Goal: Task Accomplishment & Management: Manage account settings

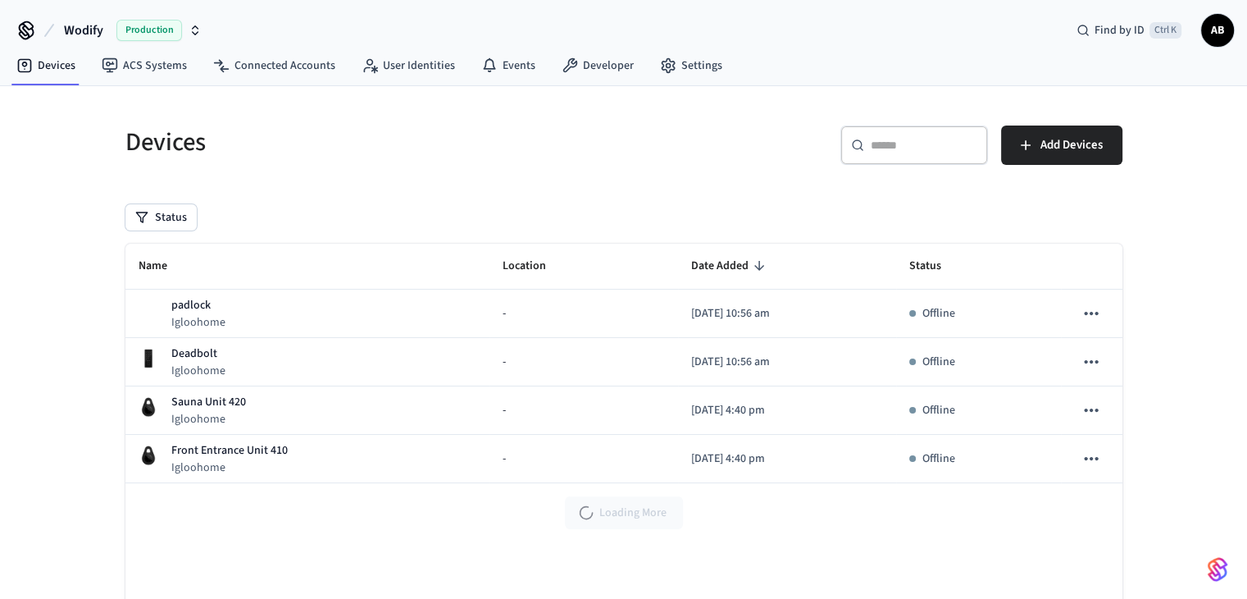
click at [191, 29] on icon "button" at bounding box center [195, 30] width 13 height 13
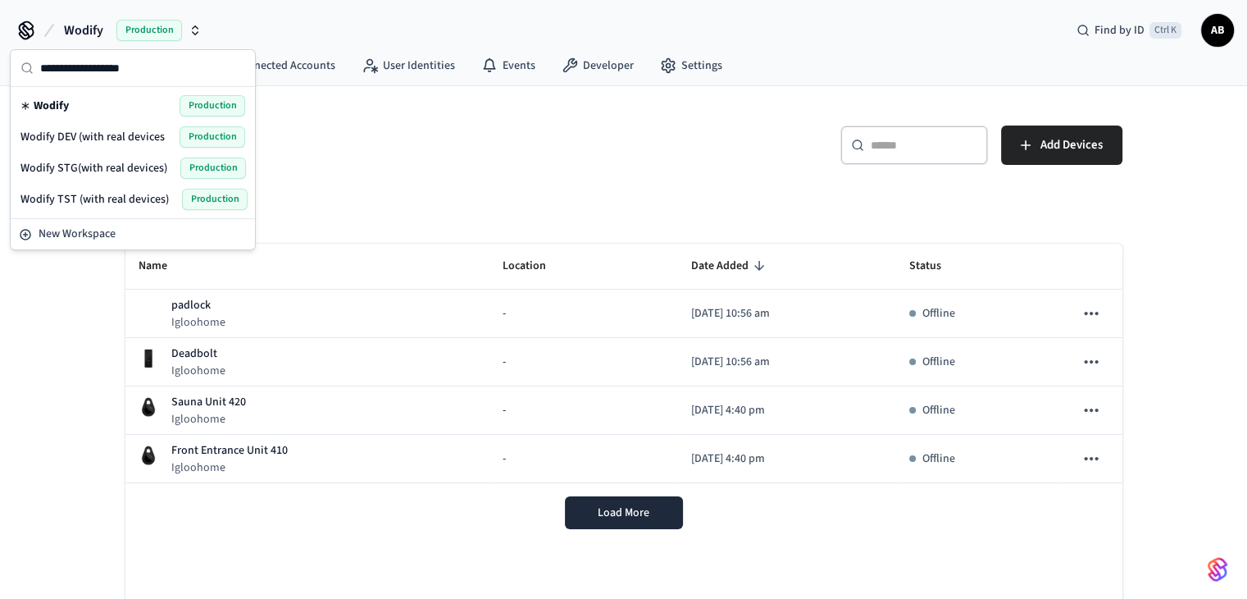
click at [105, 135] on span "Wodify DEV (with real devices" at bounding box center [92, 137] width 144 height 16
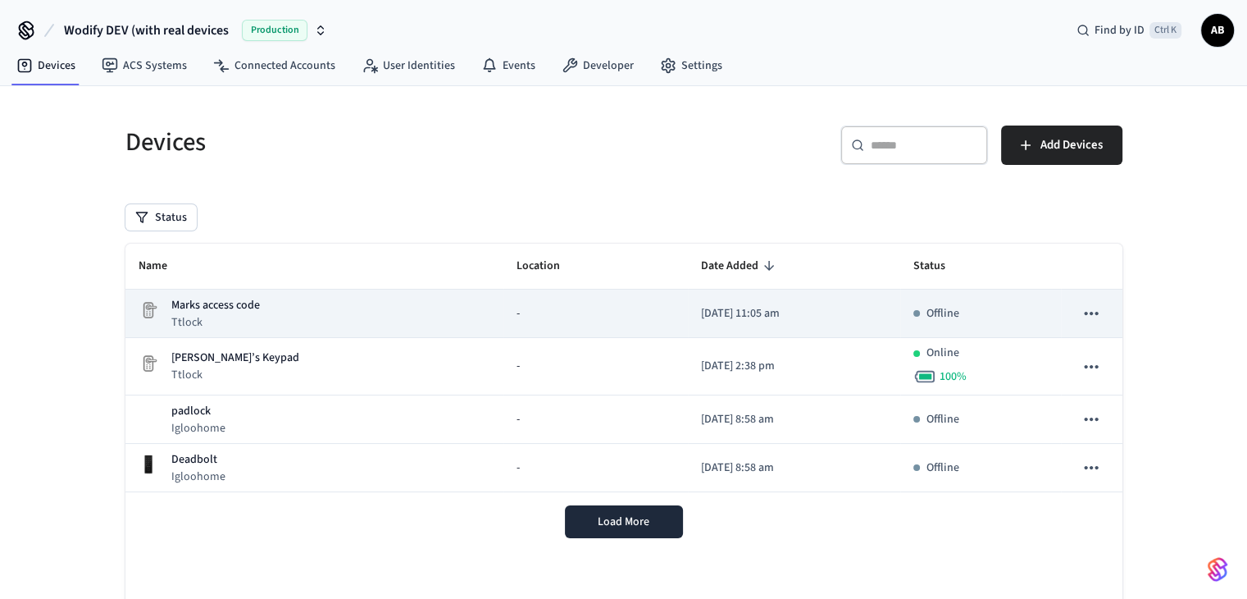
click at [235, 312] on p "Marks access code" at bounding box center [215, 305] width 89 height 17
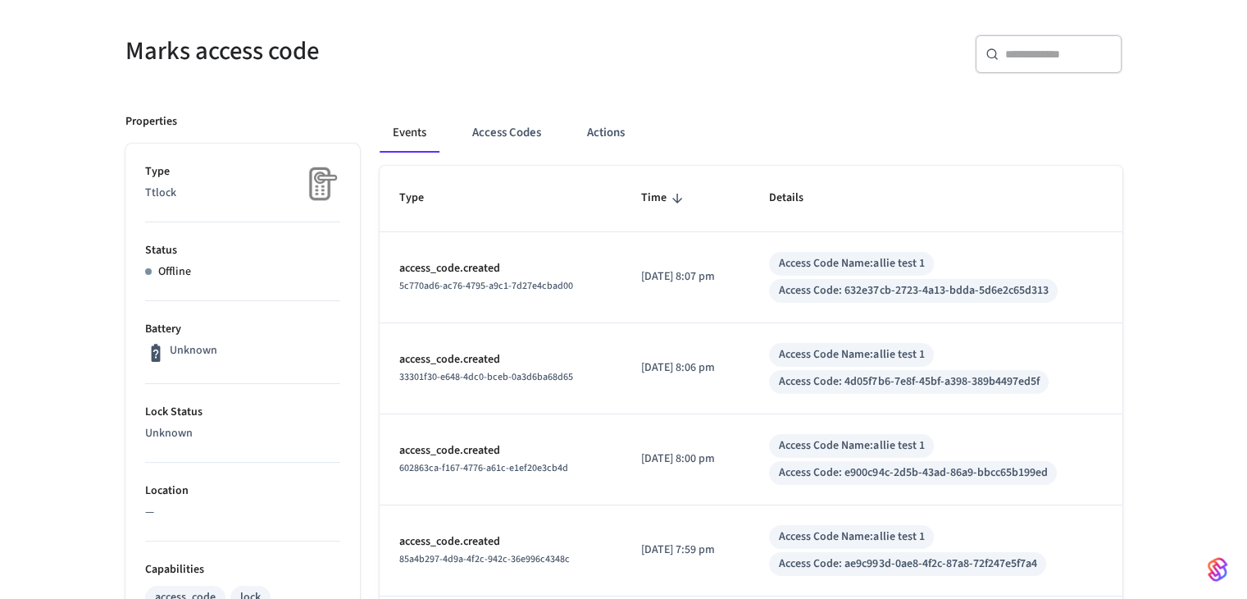
scroll to position [127, 0]
click at [472, 266] on p "access_code.created" at bounding box center [500, 267] width 203 height 17
click at [480, 133] on button "Access Codes" at bounding box center [506, 131] width 95 height 39
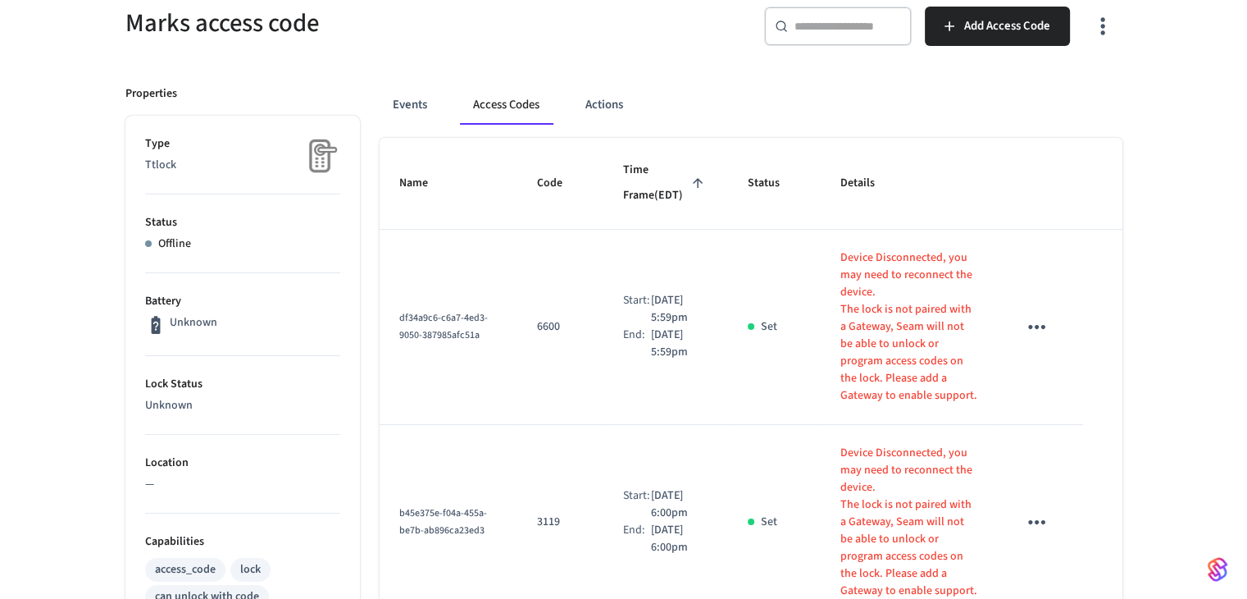
scroll to position [154, 0]
click at [1045, 314] on icon "sticky table" at bounding box center [1036, 326] width 25 height 25
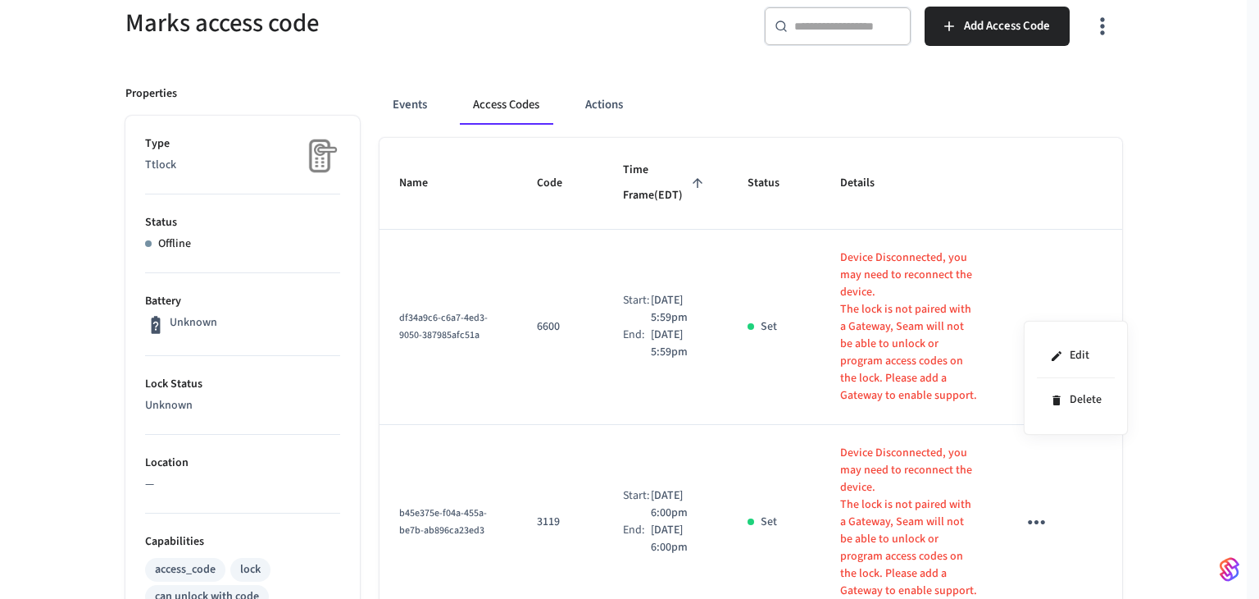
click at [903, 271] on div at bounding box center [629, 299] width 1259 height 599
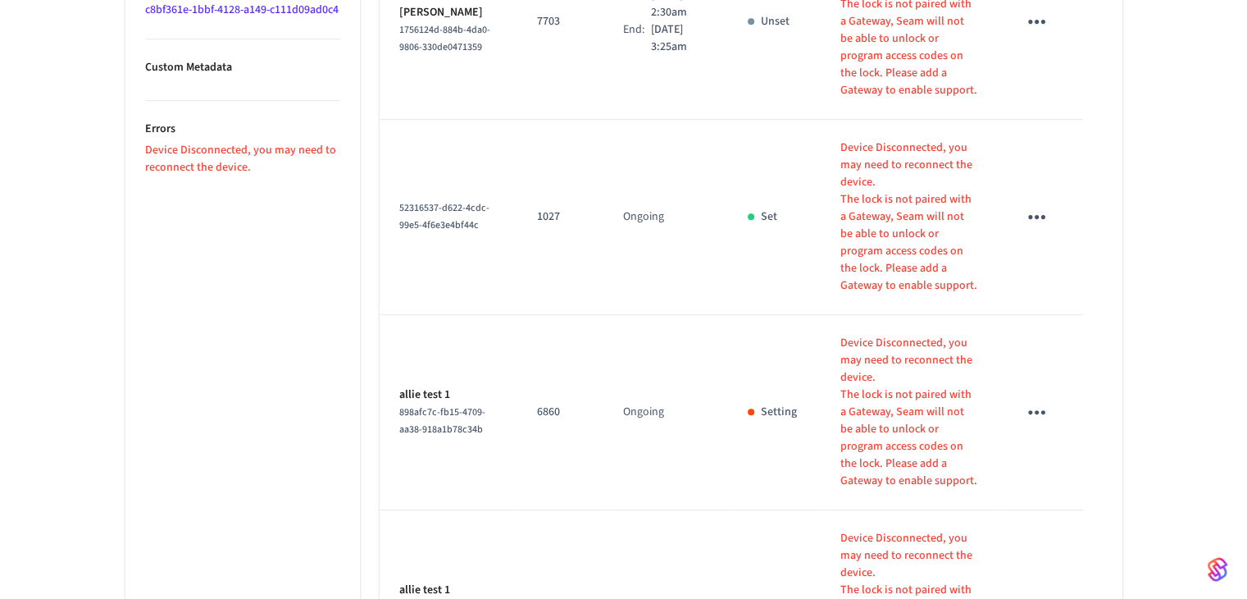
scroll to position [1036, 0]
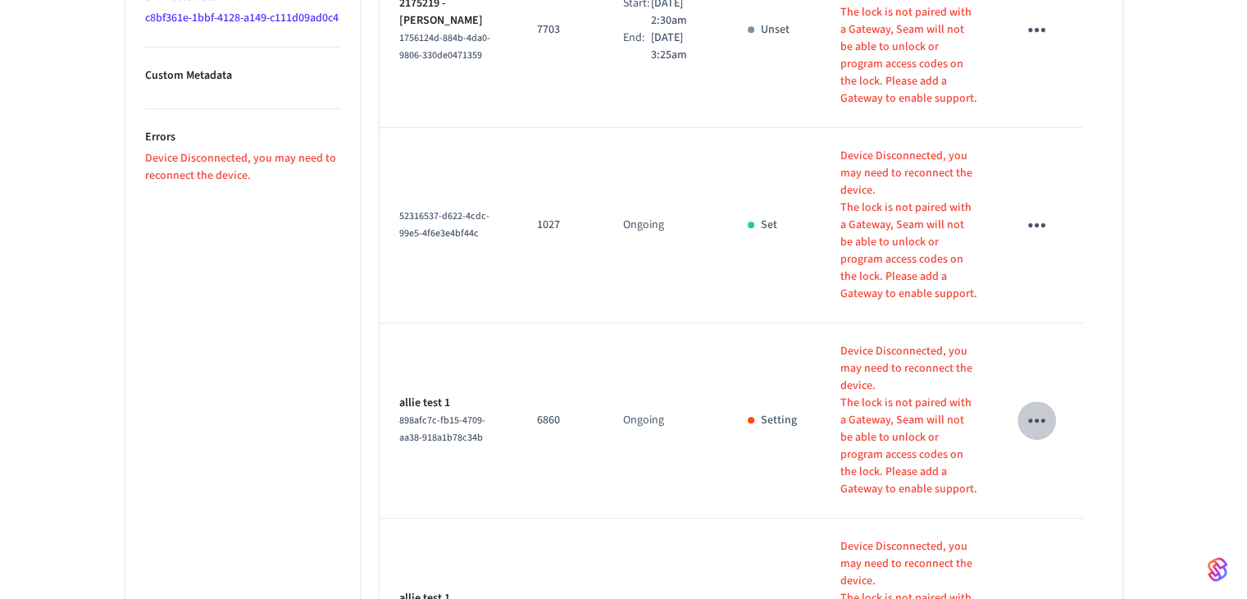
click at [1033, 408] on icon "sticky table" at bounding box center [1036, 420] width 25 height 25
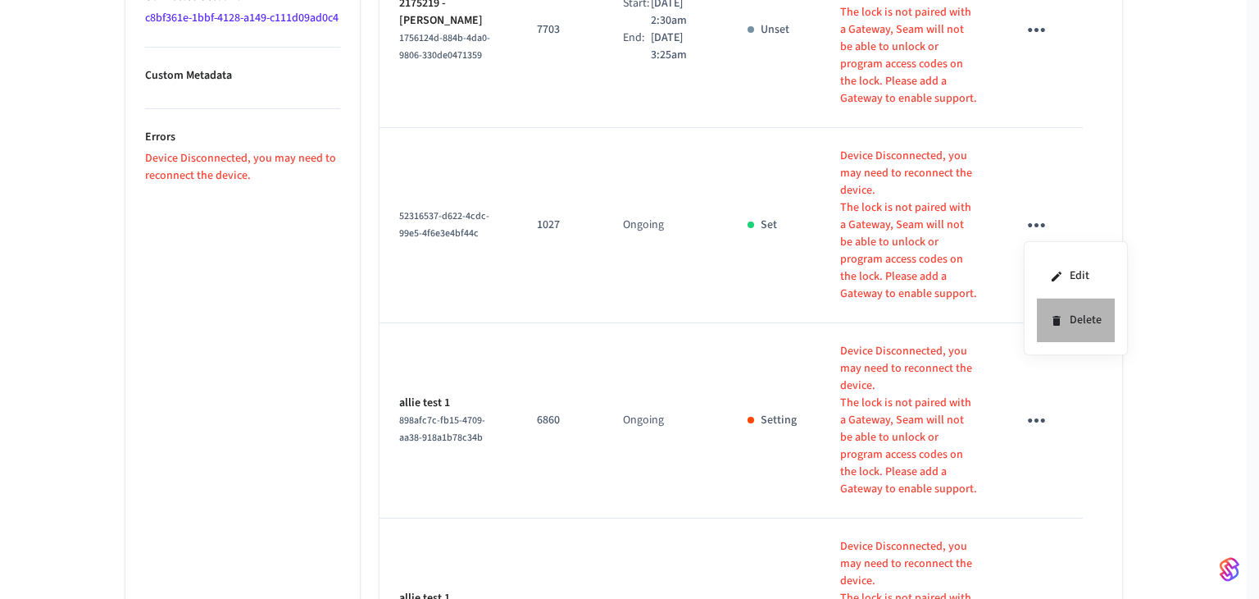
click at [1053, 326] on icon at bounding box center [1056, 320] width 13 height 13
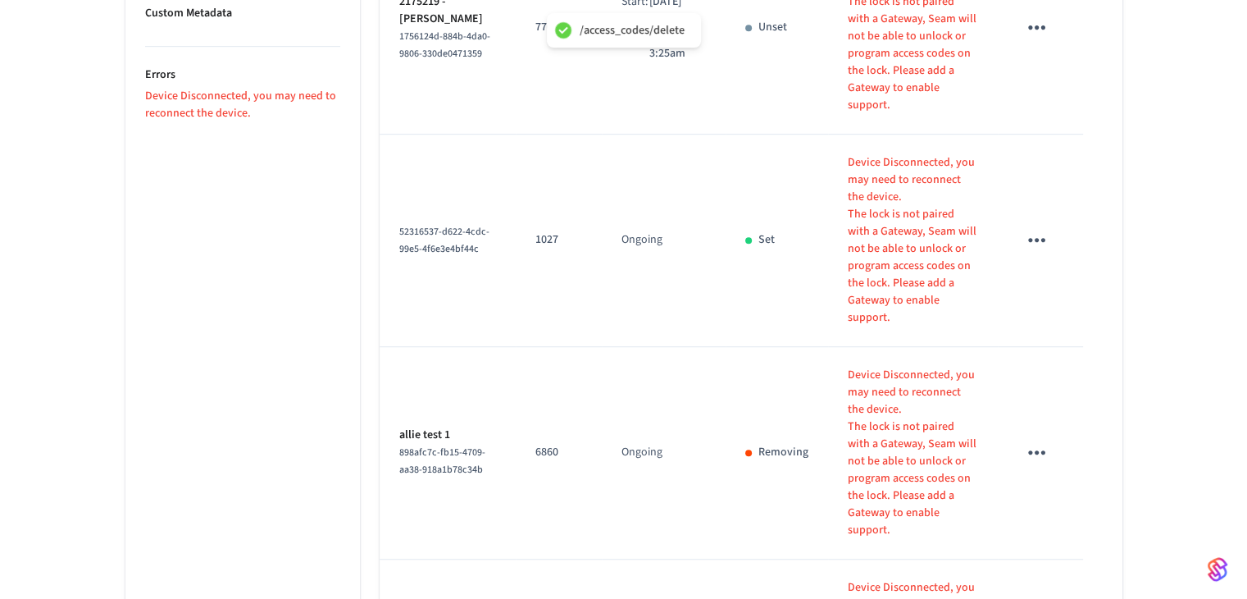
scroll to position [1100, 0]
click at [1042, 438] on icon "sticky table" at bounding box center [1036, 450] width 25 height 25
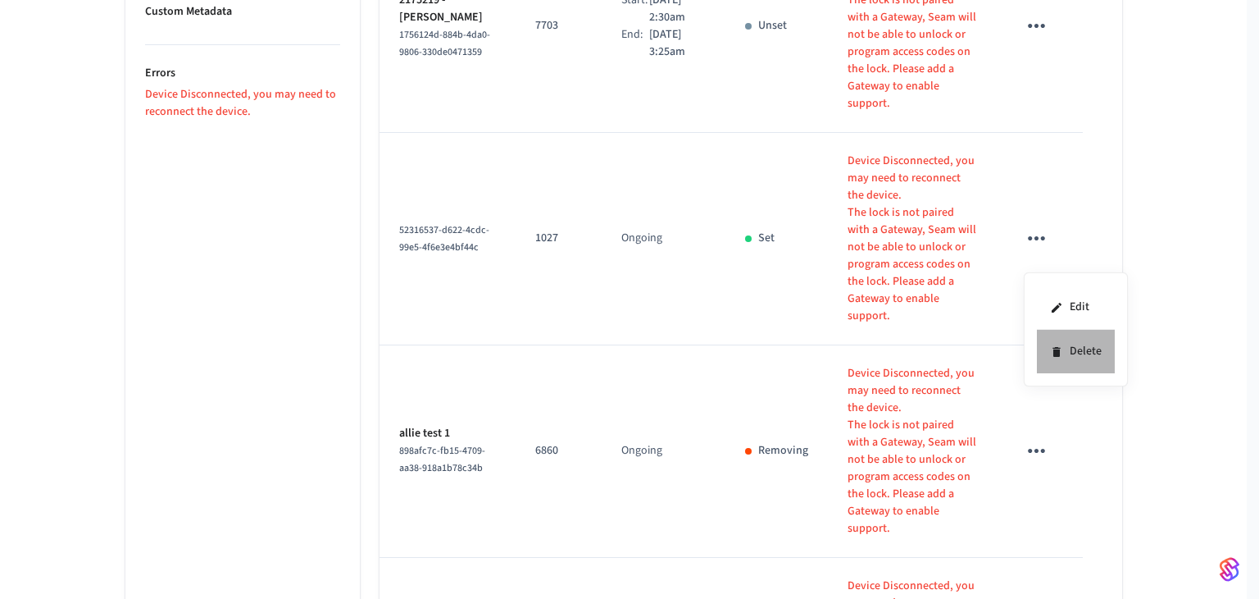
click at [1066, 350] on li "Delete" at bounding box center [1076, 351] width 78 height 43
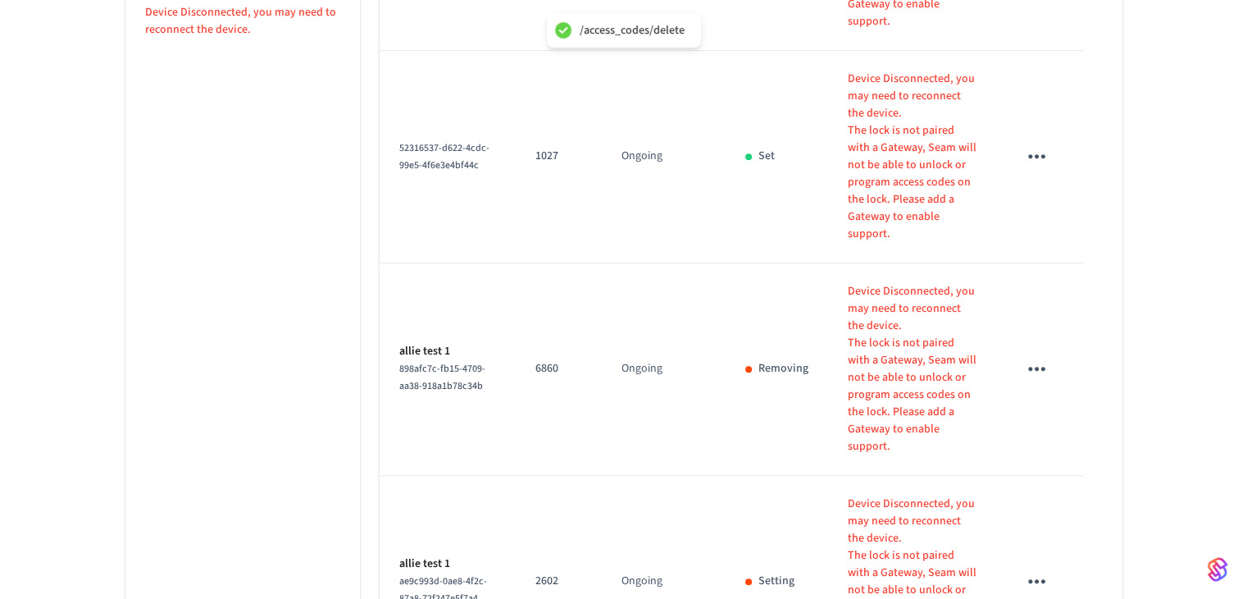
scroll to position [1186, 0]
click at [1036, 565] on icon "sticky table" at bounding box center [1036, 577] width 25 height 25
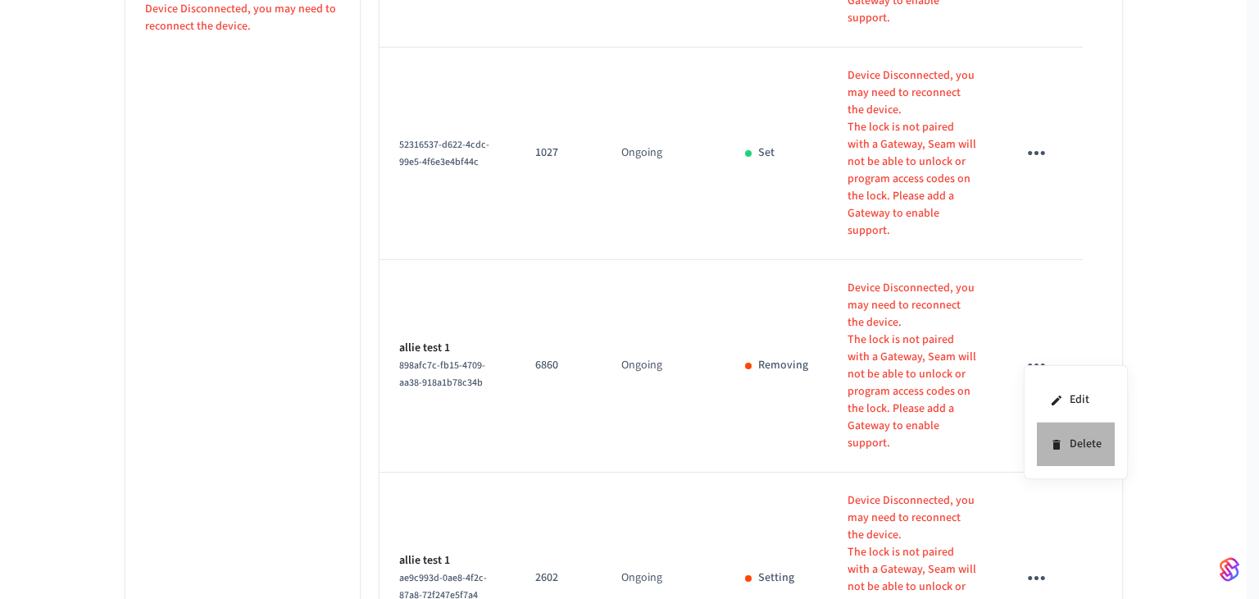
click at [1069, 439] on li "Delete" at bounding box center [1076, 443] width 78 height 43
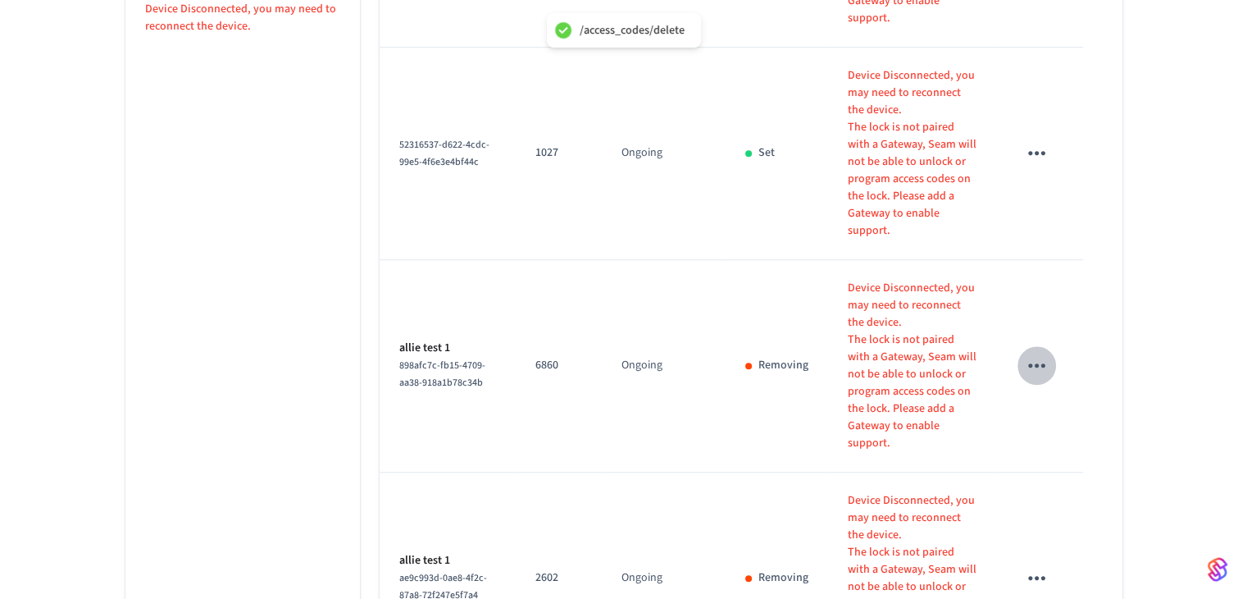
click at [1030, 353] on icon "sticky table" at bounding box center [1036, 365] width 25 height 25
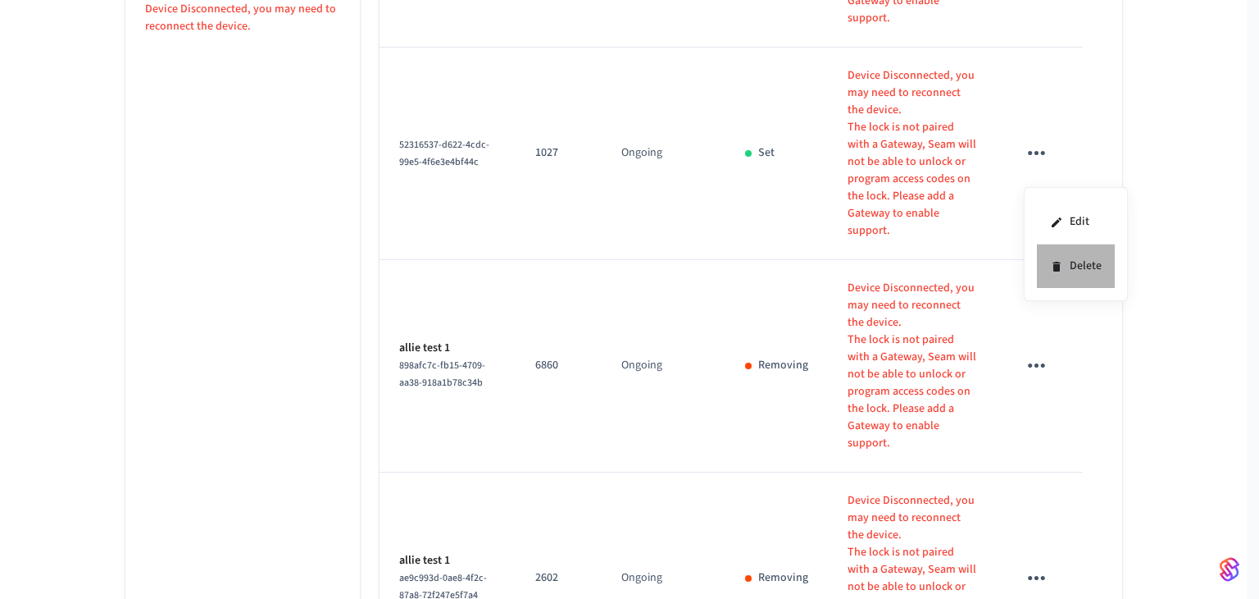
click at [1059, 268] on icon at bounding box center [1056, 267] width 7 height 10
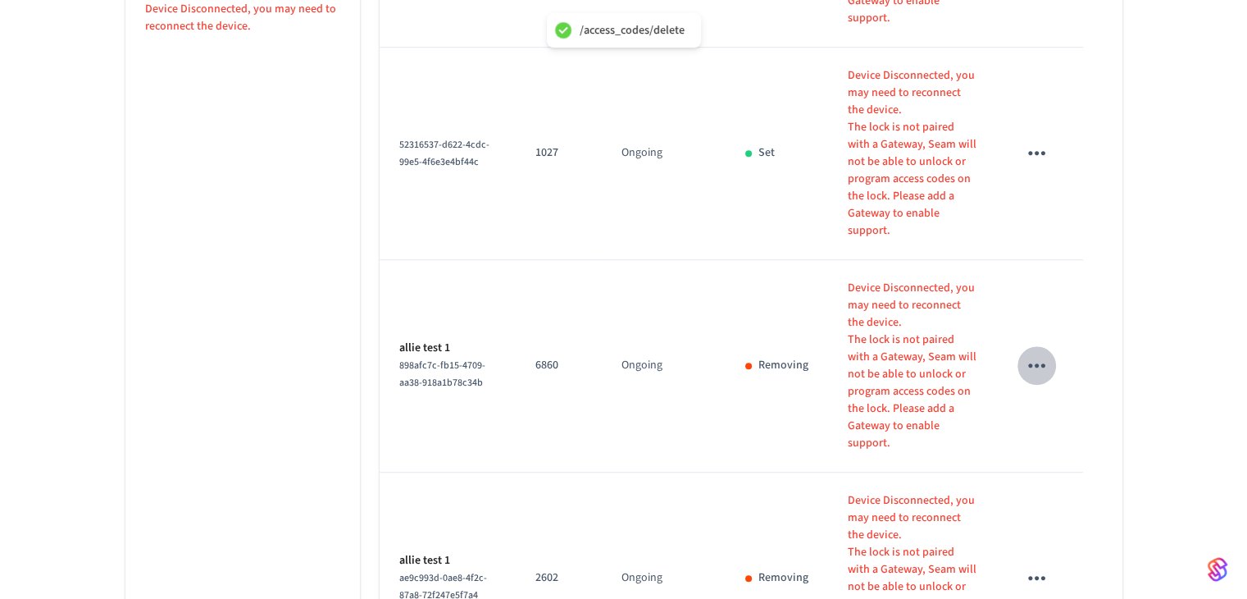
click at [1029, 353] on icon "sticky table" at bounding box center [1036, 365] width 25 height 25
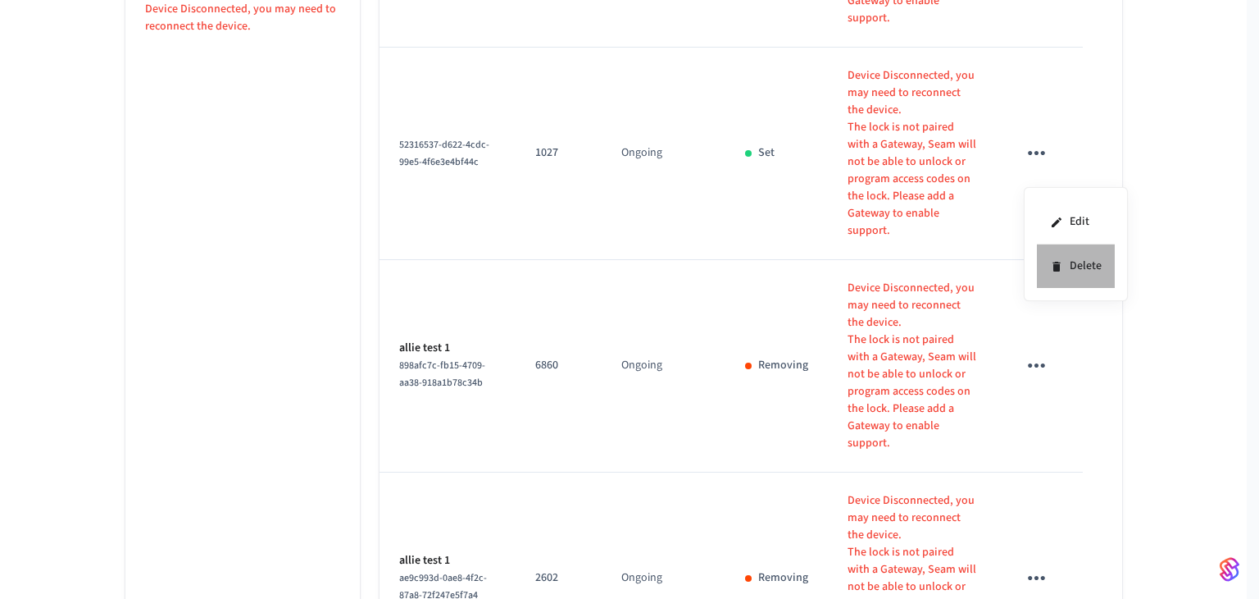
click at [1048, 253] on li "Delete" at bounding box center [1076, 265] width 78 height 43
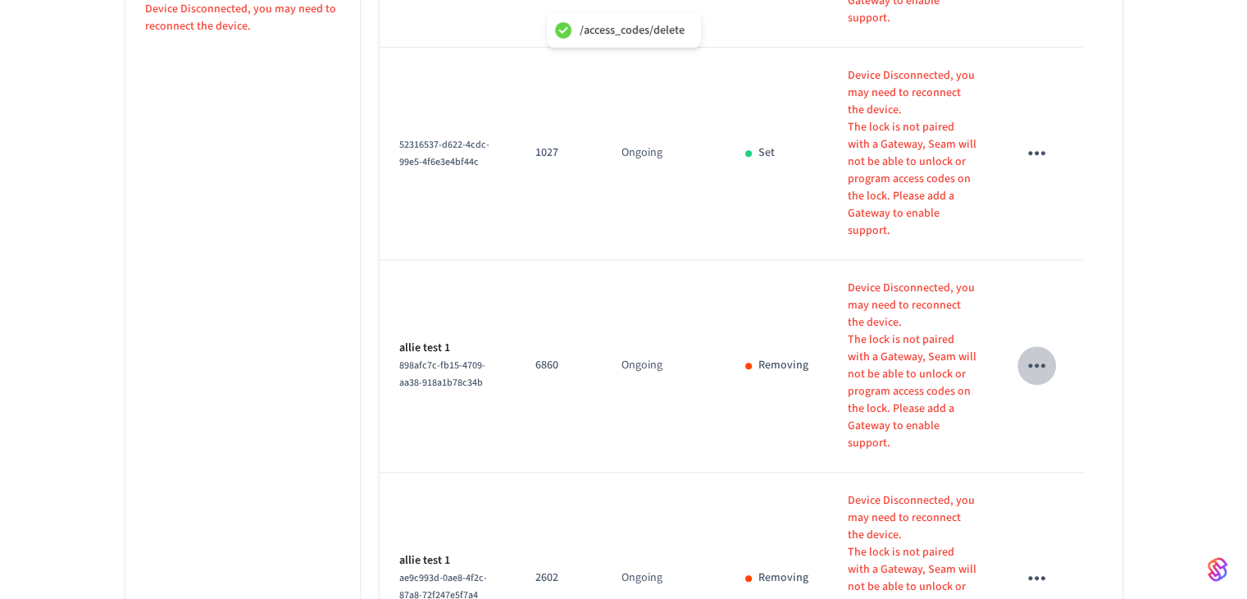
click at [1037, 353] on icon "sticky table" at bounding box center [1036, 365] width 25 height 25
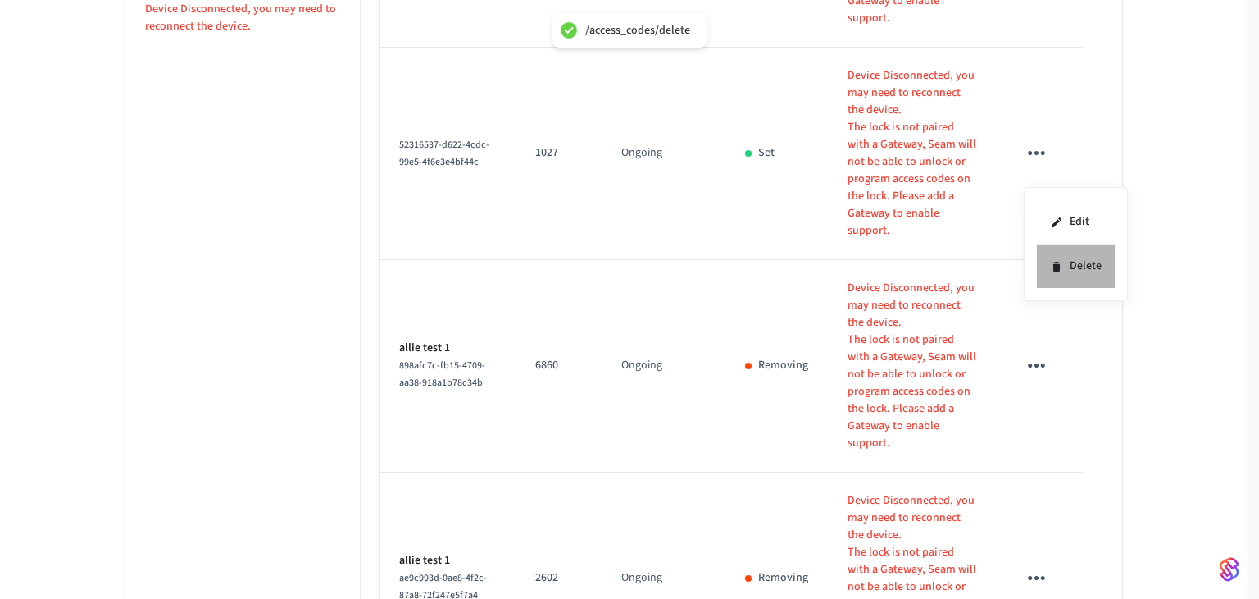
click at [1046, 262] on li "Delete" at bounding box center [1076, 265] width 78 height 43
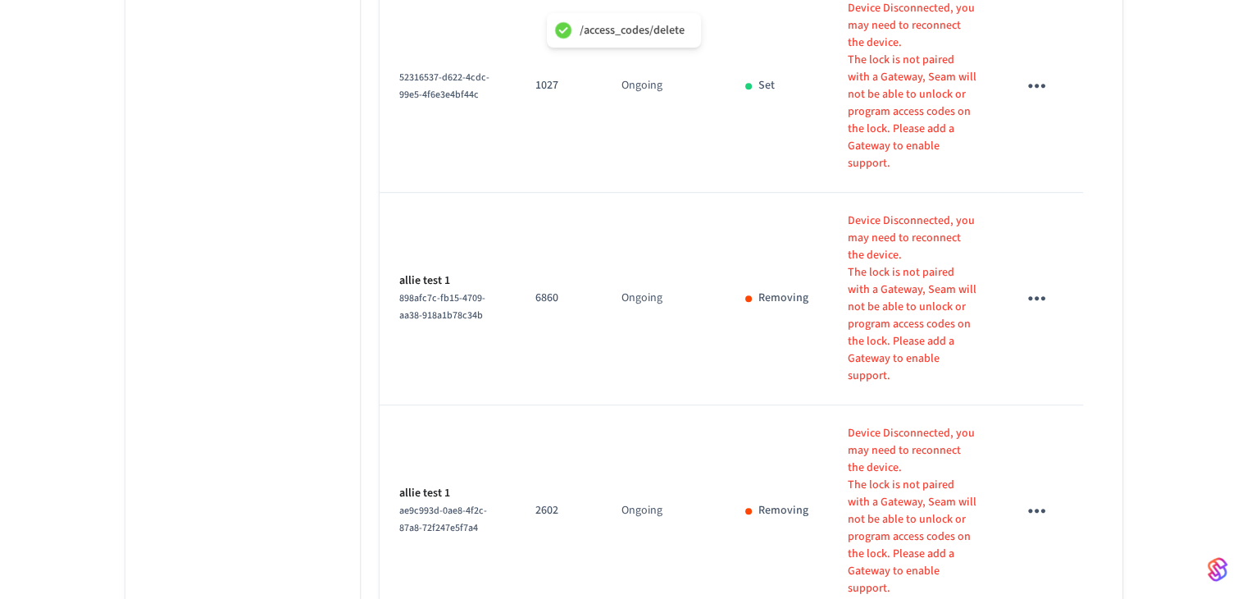
scroll to position [1256, 0]
click at [1030, 282] on icon "sticky table" at bounding box center [1036, 294] width 25 height 25
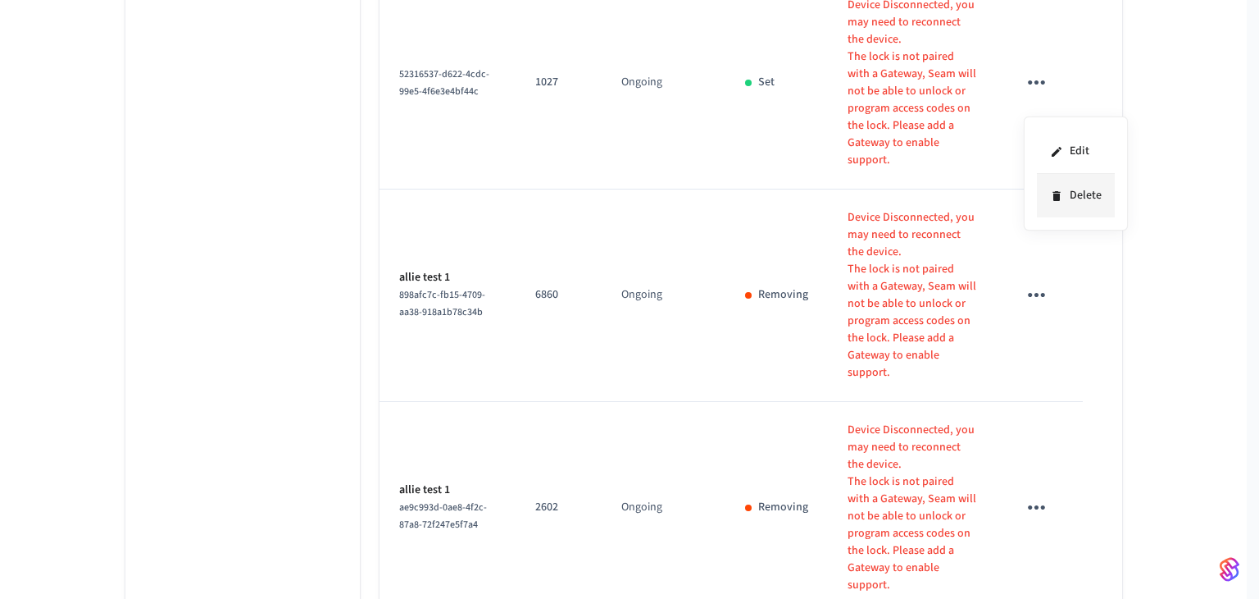
click at [1064, 188] on li "Delete" at bounding box center [1076, 195] width 78 height 43
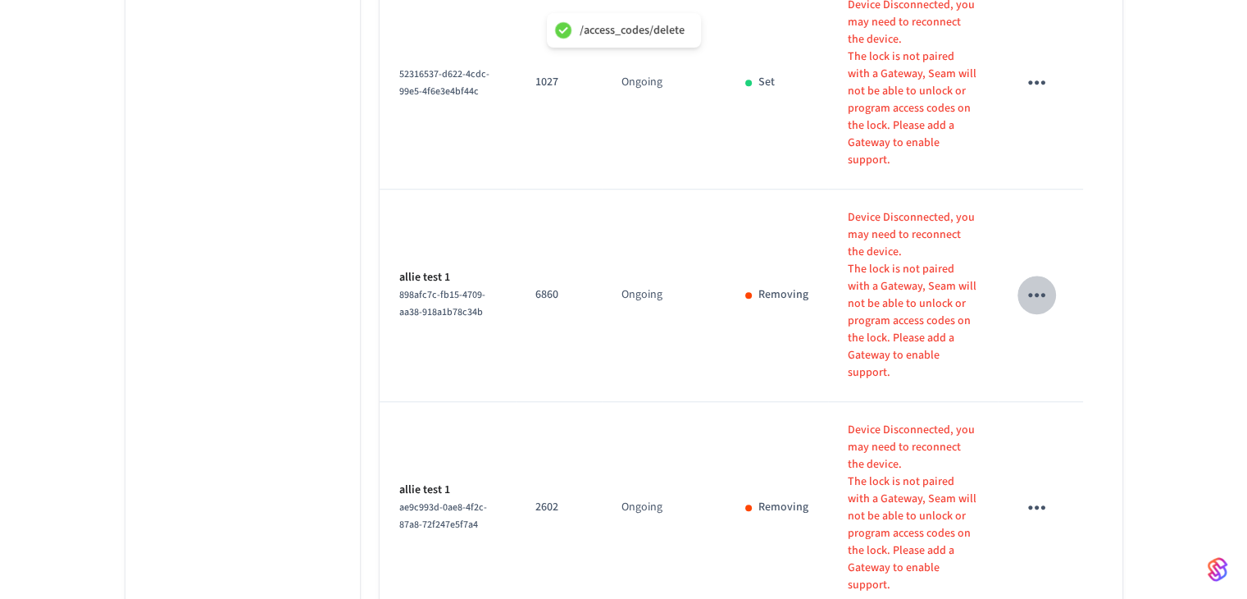
click at [1042, 282] on icon "sticky table" at bounding box center [1036, 294] width 25 height 25
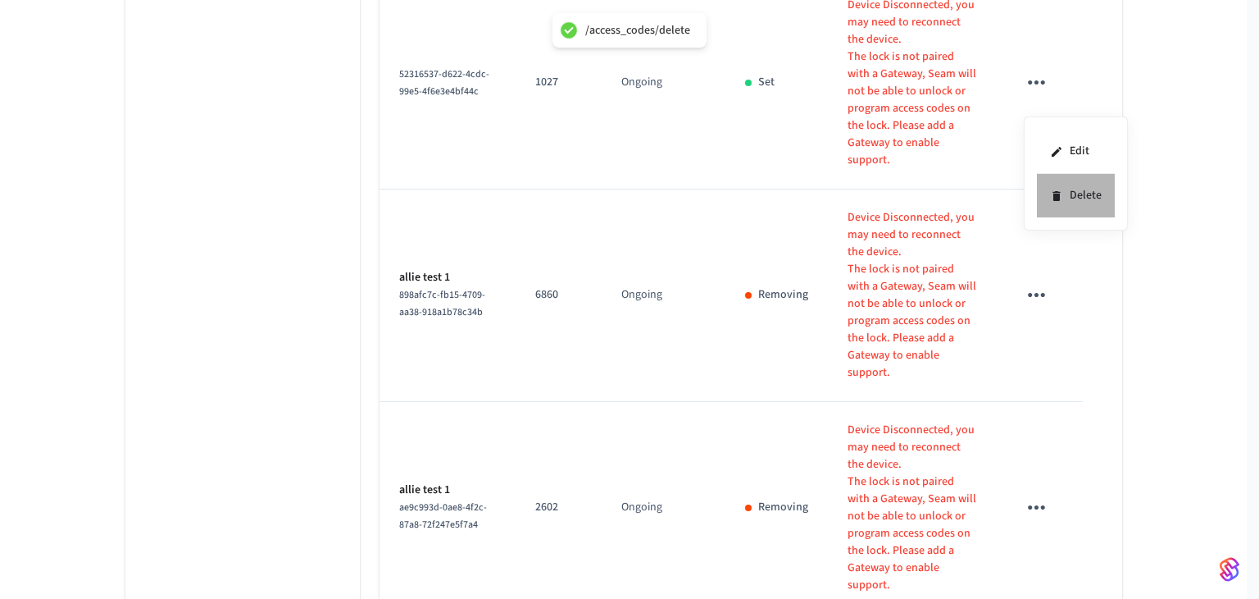
click at [1060, 189] on icon at bounding box center [1056, 195] width 13 height 13
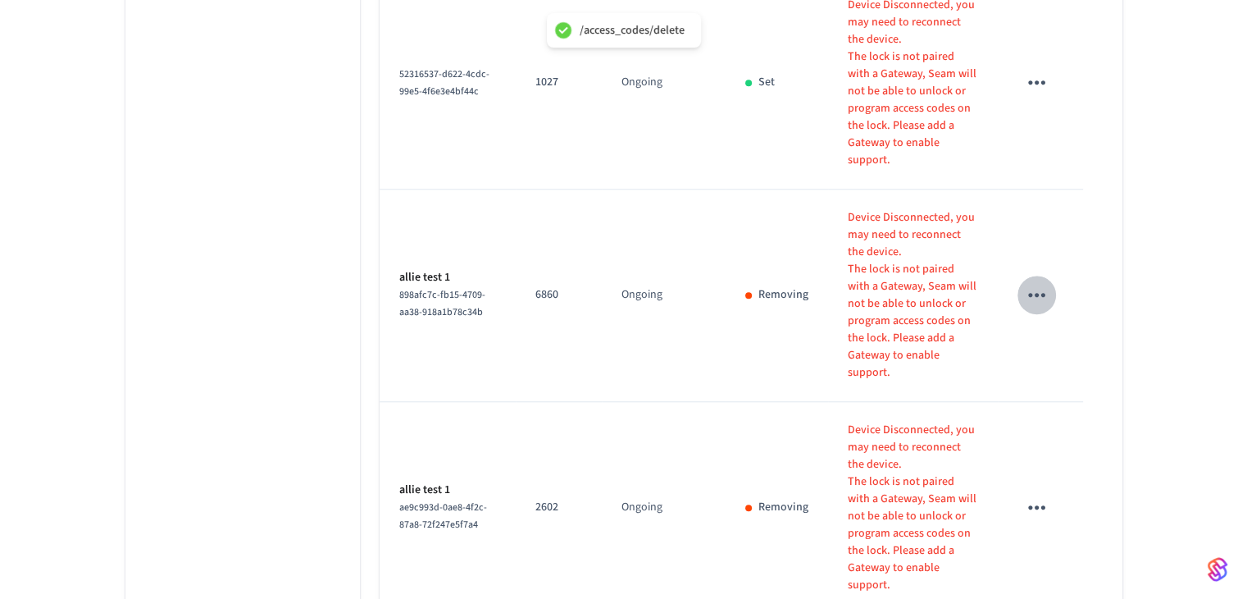
click at [1028, 282] on icon "sticky table" at bounding box center [1036, 294] width 25 height 25
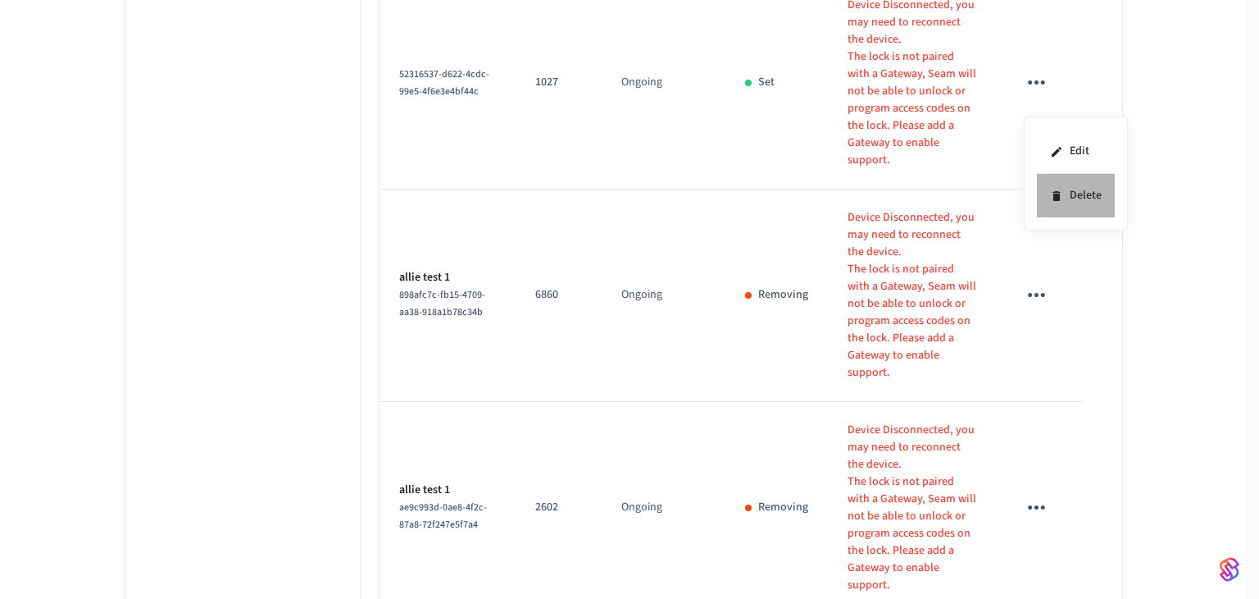
click at [1057, 198] on icon at bounding box center [1056, 196] width 7 height 10
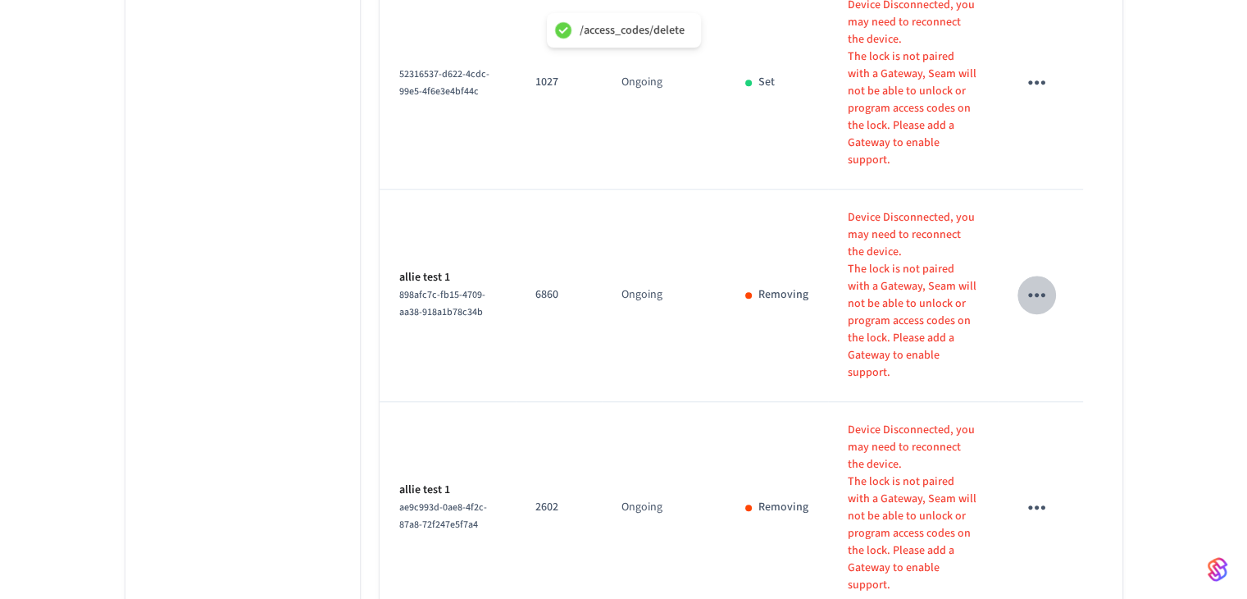
click at [1030, 293] on icon "sticky table" at bounding box center [1036, 295] width 17 height 4
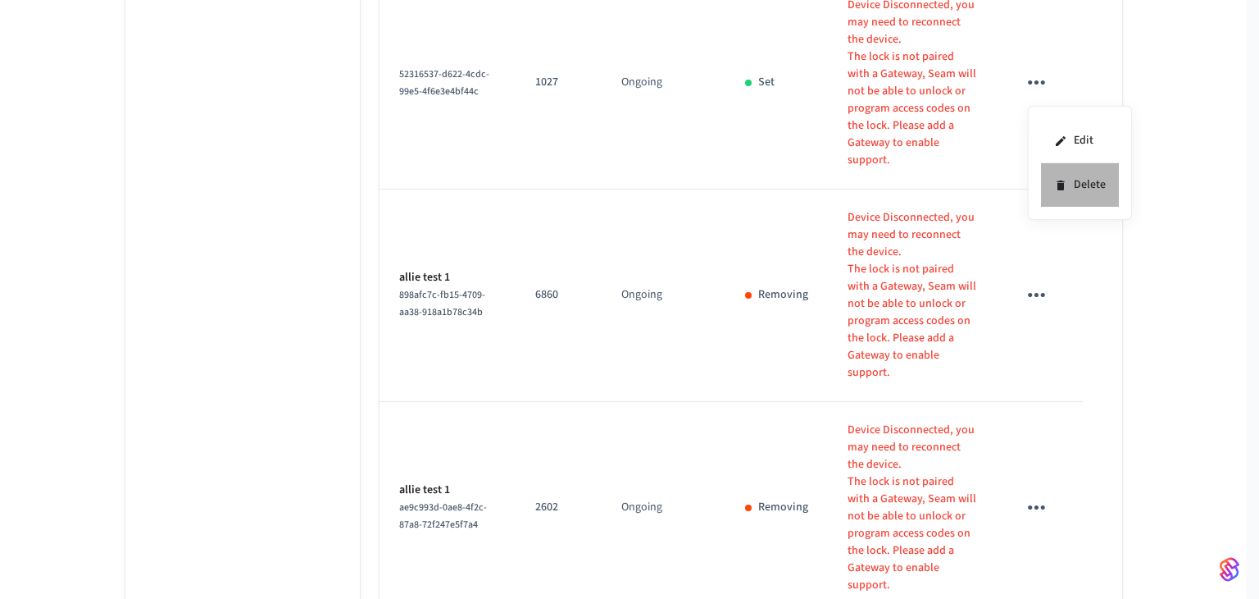
click at [1050, 178] on li "Delete" at bounding box center [1080, 184] width 78 height 43
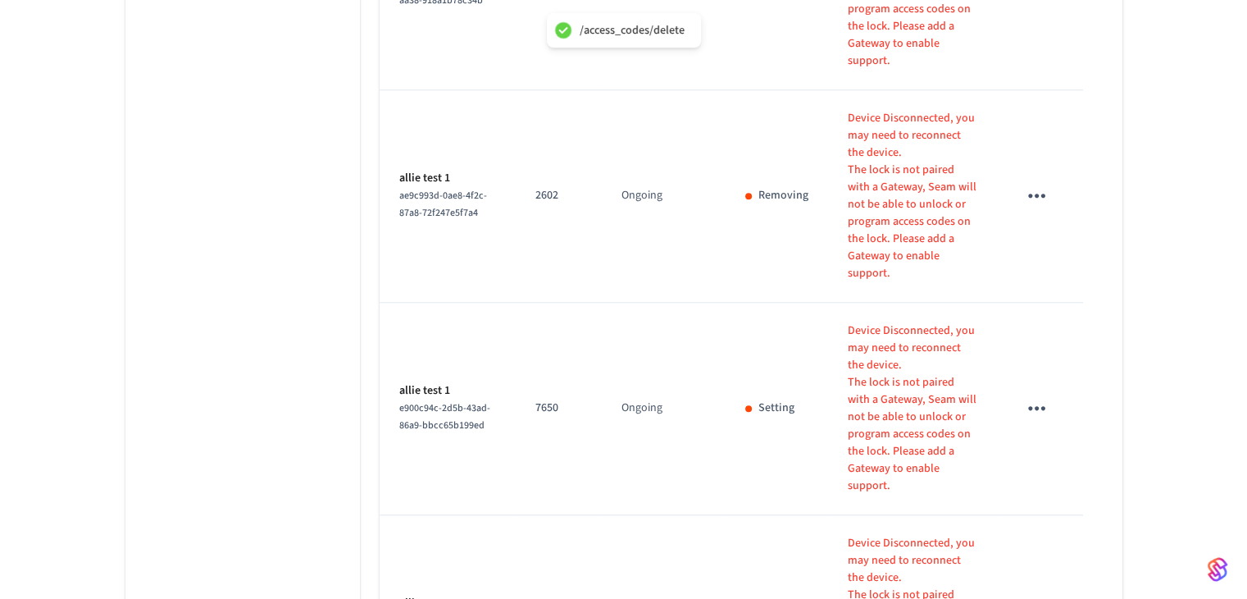
scroll to position [1642, 0]
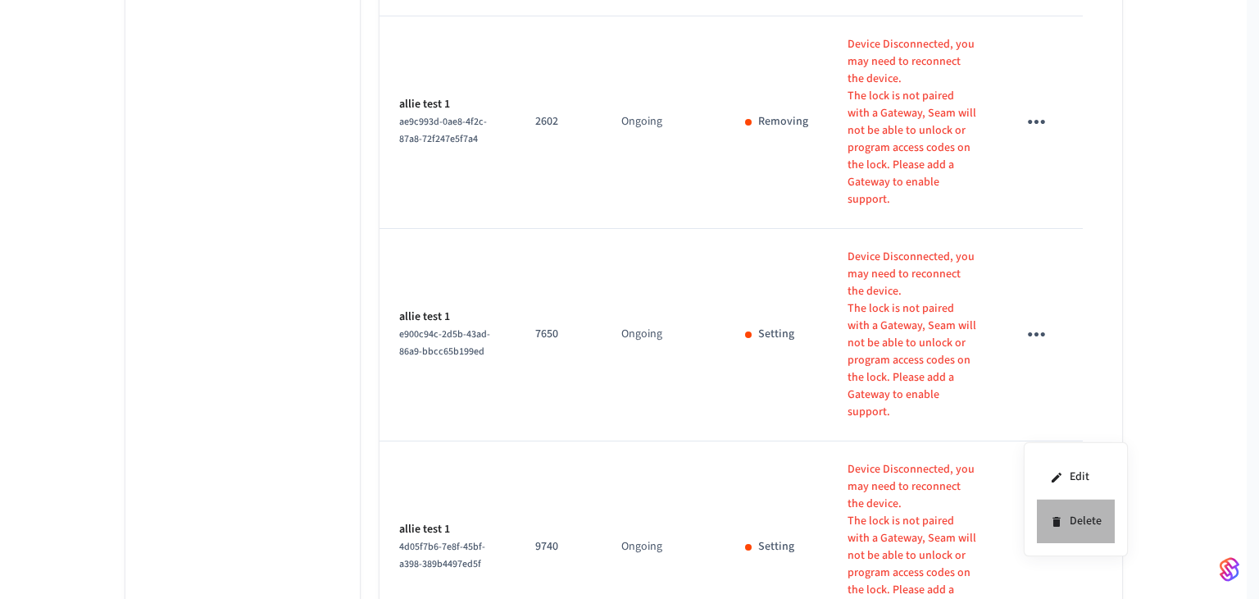
click at [1063, 519] on icon at bounding box center [1056, 521] width 13 height 13
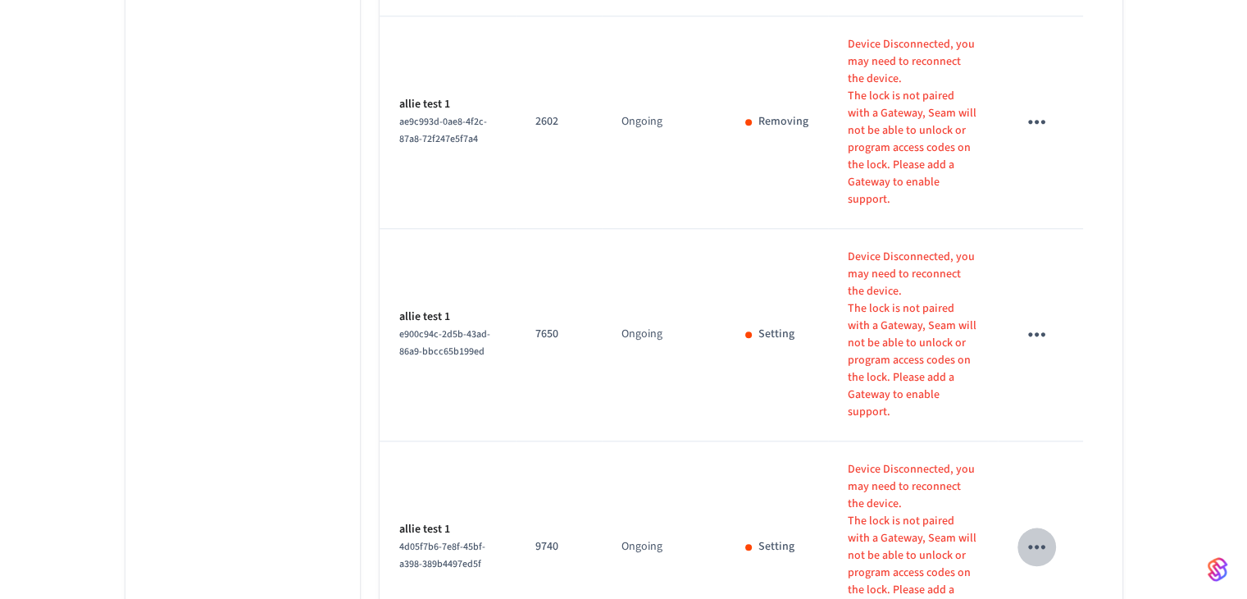
click at [1033, 534] on icon "sticky table" at bounding box center [1036, 546] width 25 height 25
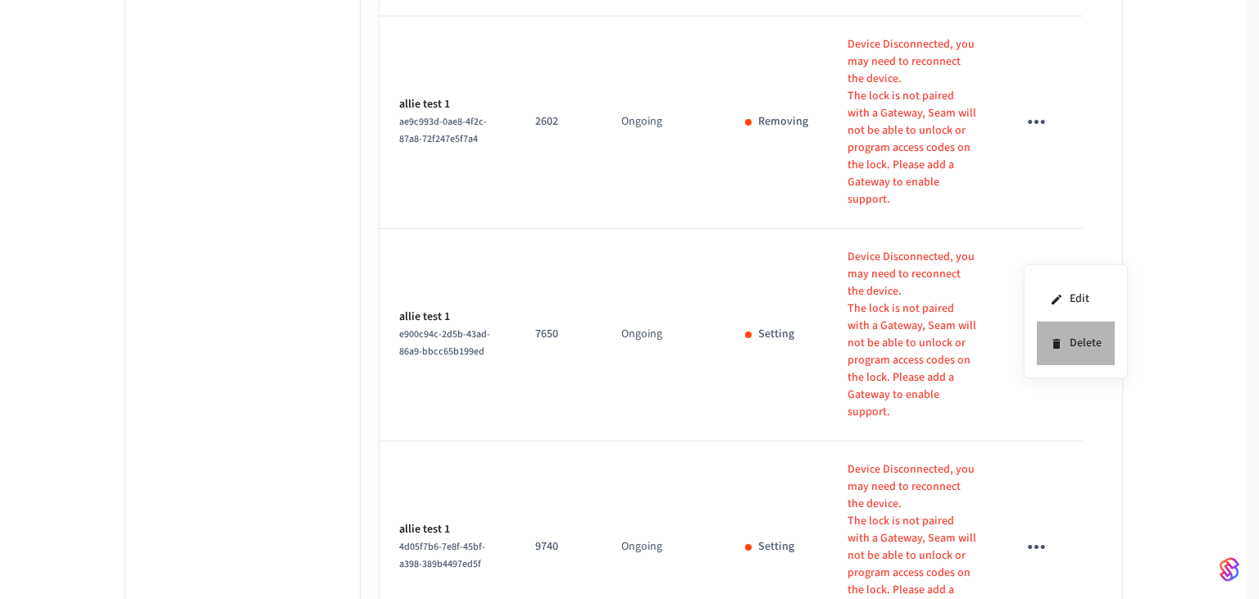
click at [1059, 348] on icon at bounding box center [1056, 343] width 13 height 13
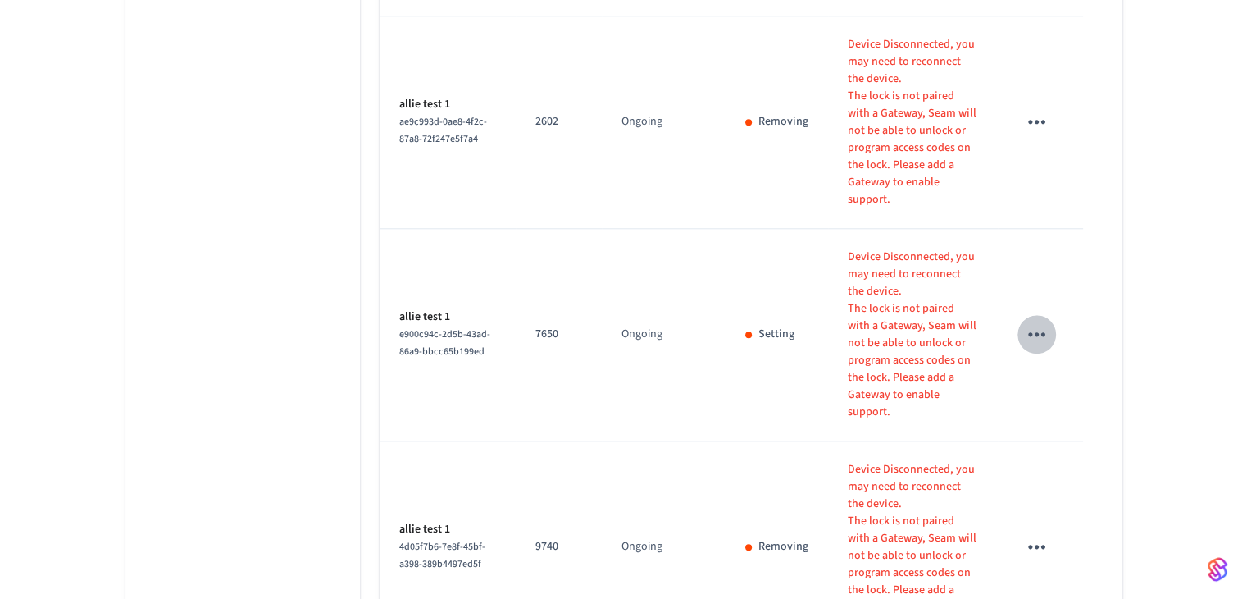
click at [1029, 332] on icon "sticky table" at bounding box center [1036, 334] width 17 height 4
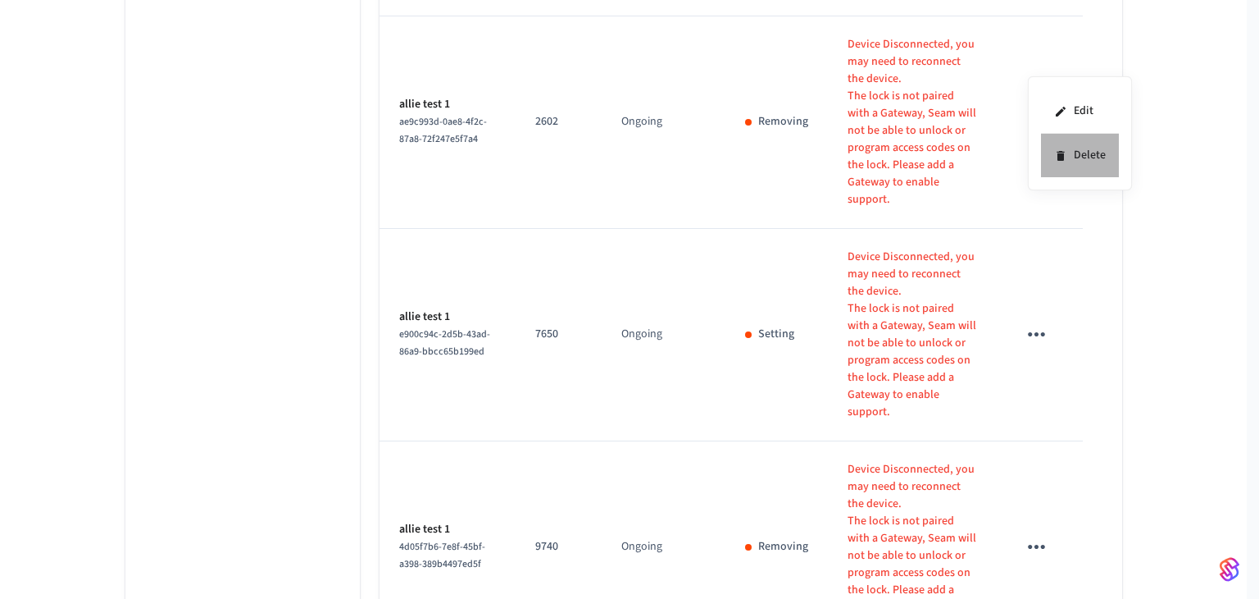
click at [1059, 155] on icon at bounding box center [1060, 156] width 7 height 10
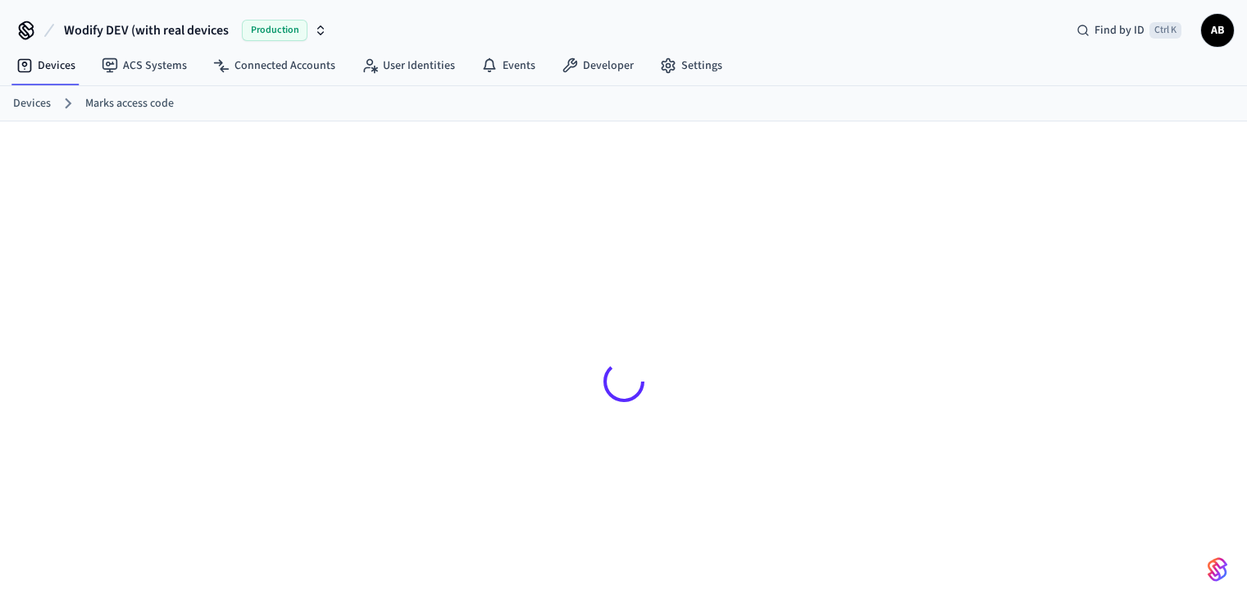
scroll to position [21, 0]
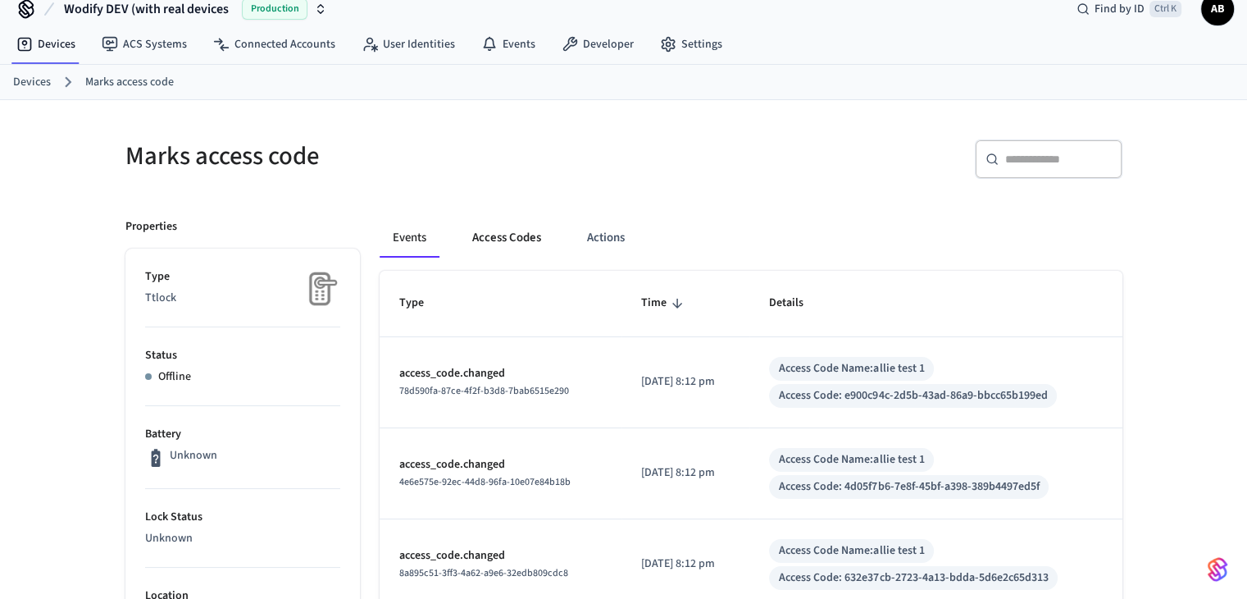
click at [499, 233] on button "Access Codes" at bounding box center [506, 237] width 95 height 39
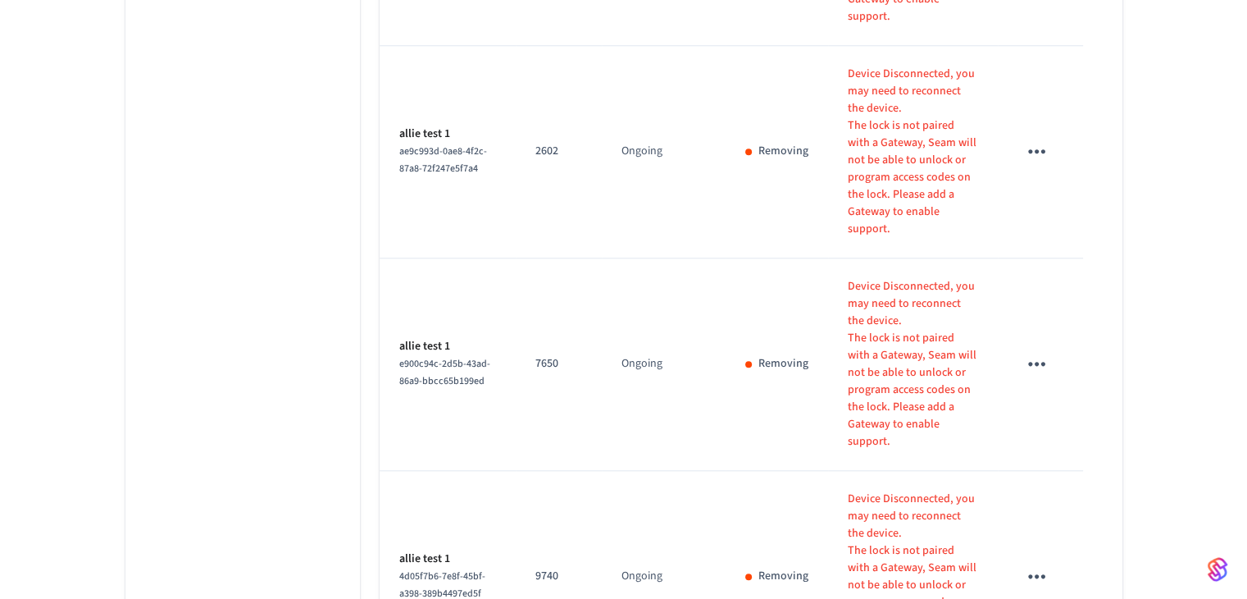
scroll to position [1642, 0]
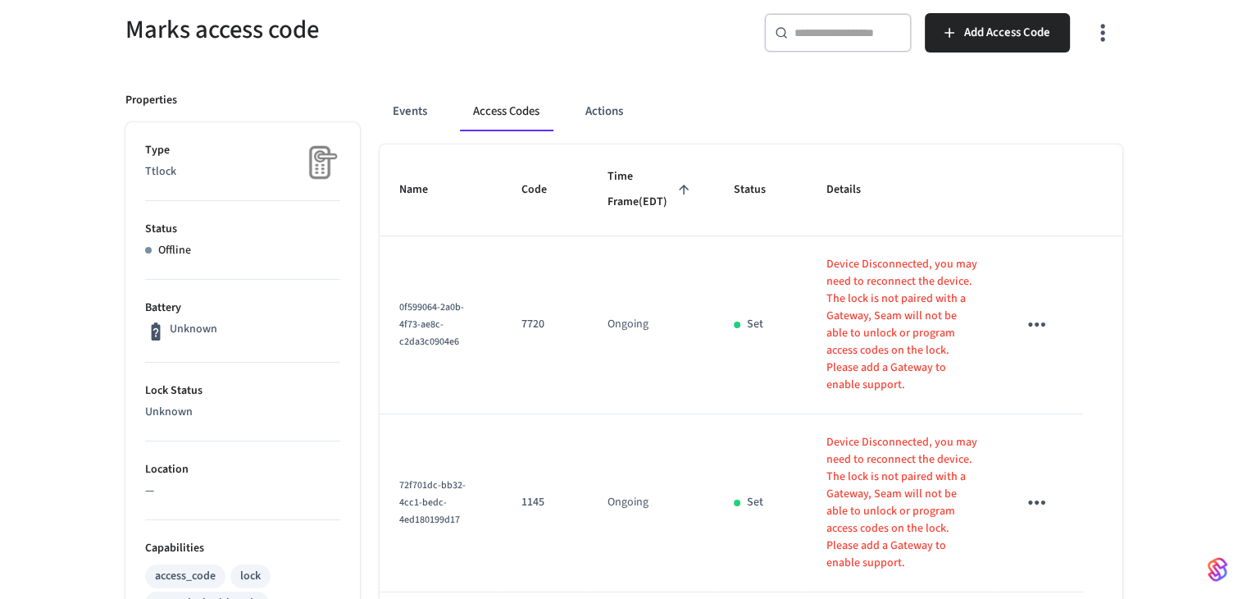
scroll to position [146, 0]
click at [1027, 216] on th "sticky table" at bounding box center [1040, 192] width 84 height 92
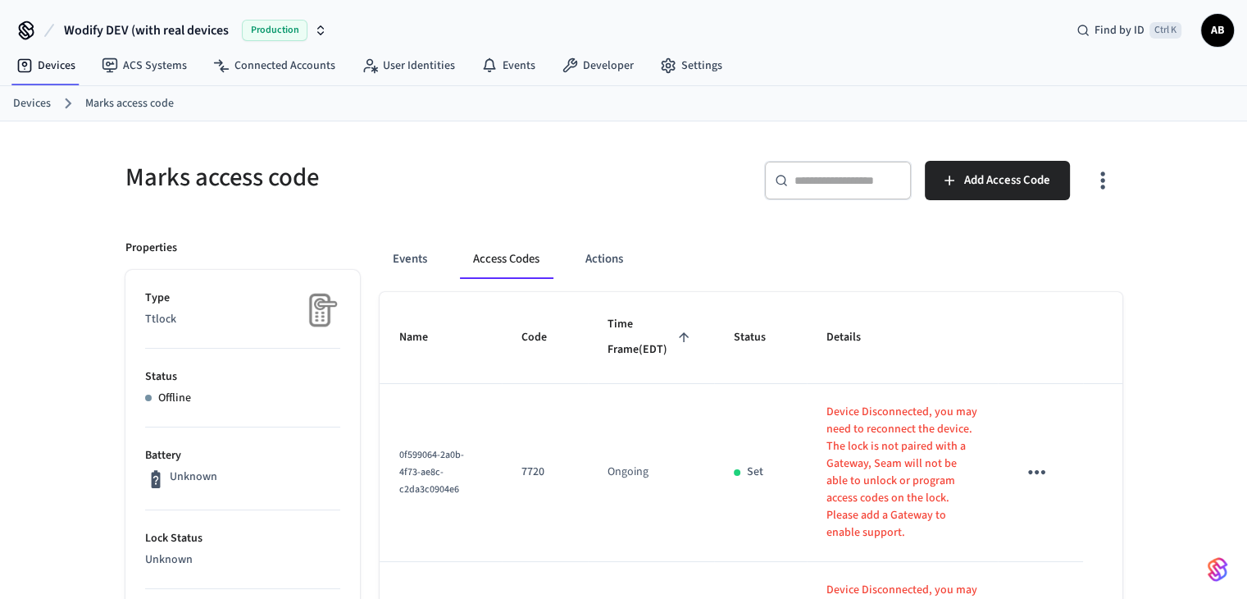
click at [112, 104] on link "Marks access code" at bounding box center [129, 103] width 89 height 17
